Goal: Check status: Check status

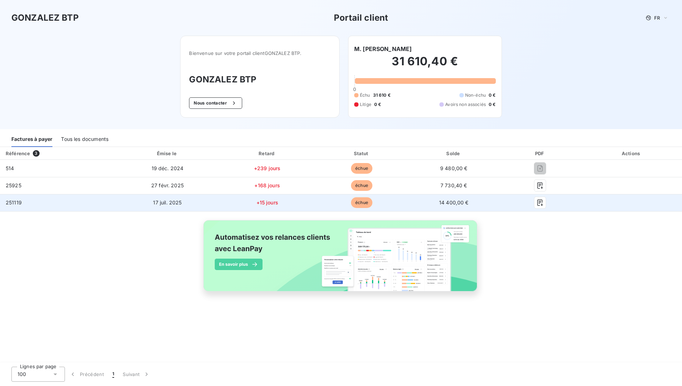
click at [248, 204] on td "+15 jours" at bounding box center [267, 202] width 96 height 17
click at [451, 203] on span "14 400,00 €" at bounding box center [454, 202] width 30 height 6
click at [451, 202] on span "14 400,00 €" at bounding box center [454, 202] width 30 height 6
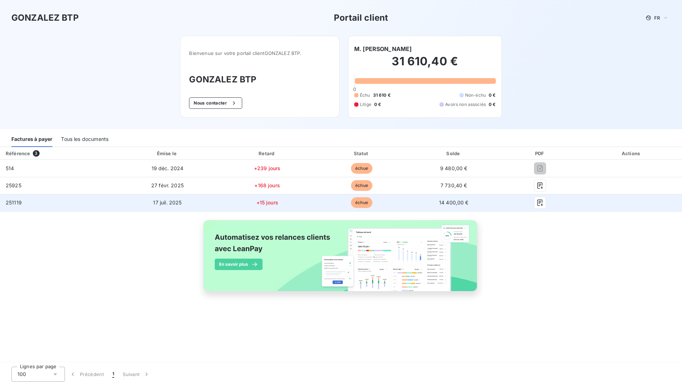
click at [69, 204] on td "251119" at bounding box center [58, 202] width 116 height 17
